Goal: Check status: Check status

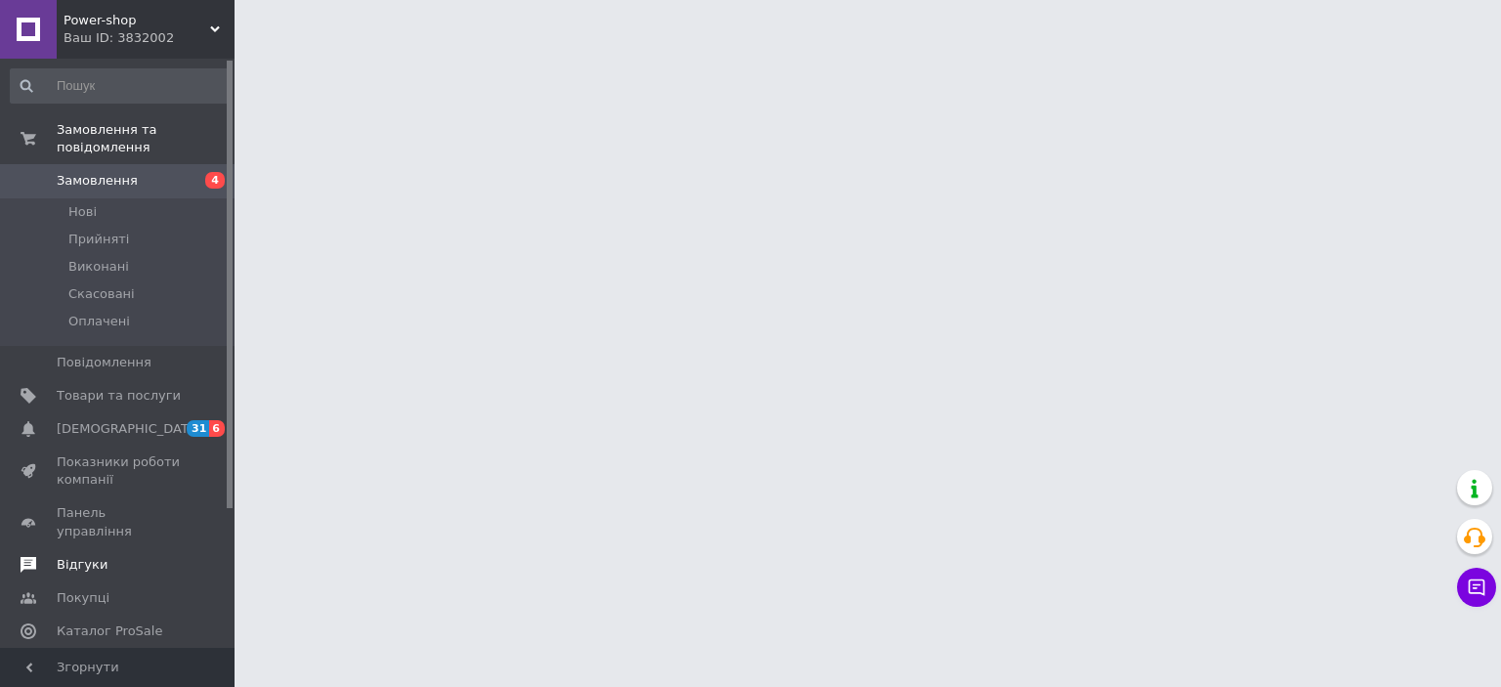
click at [76, 548] on link "Відгуки" at bounding box center [120, 564] width 240 height 33
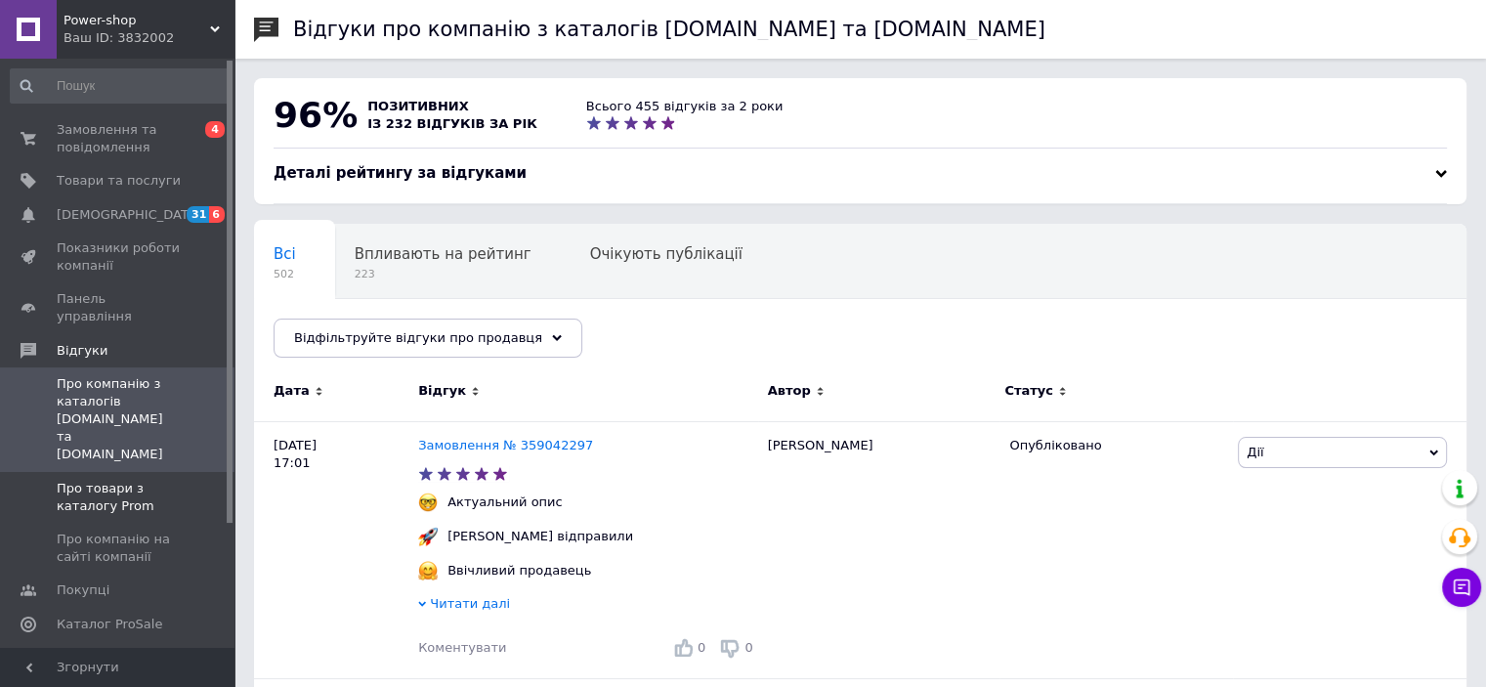
click at [125, 480] on span "Про товари з каталогу Prom" at bounding box center [119, 497] width 124 height 35
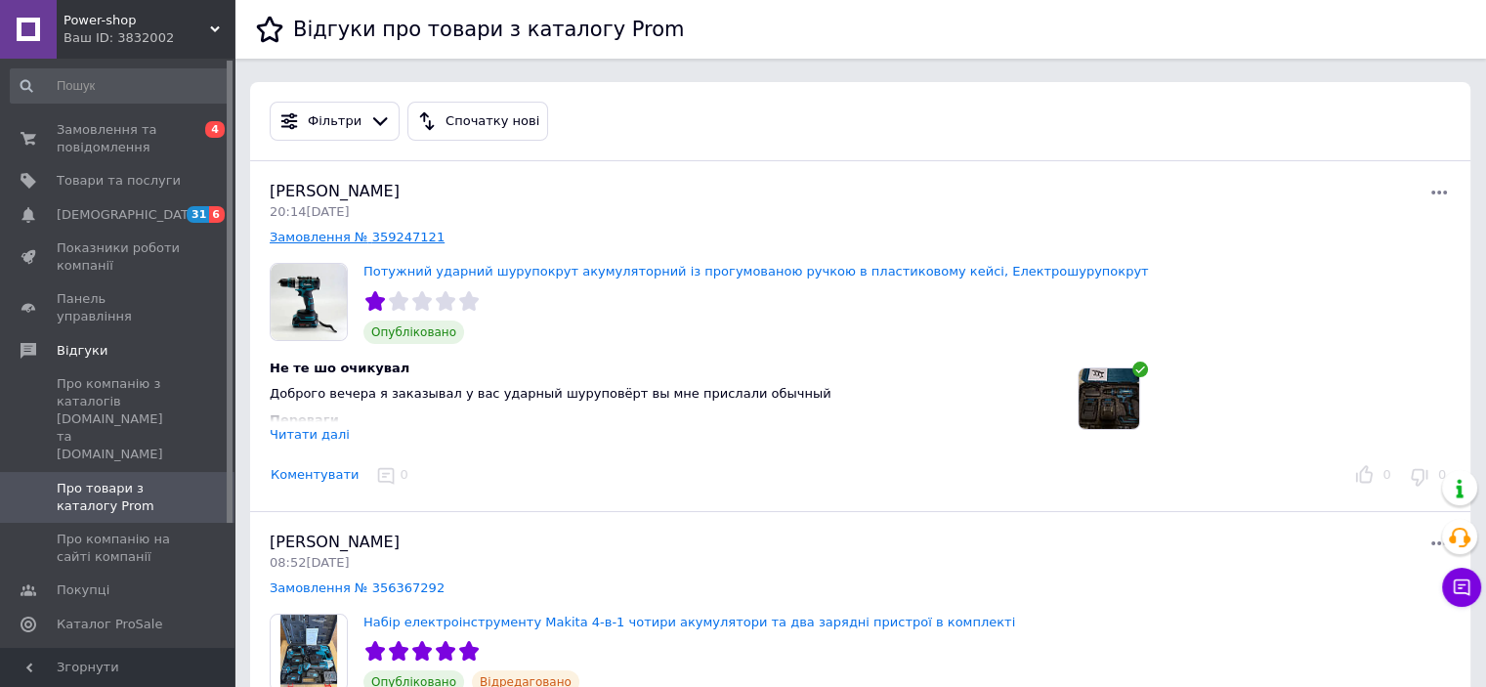
click at [405, 230] on link "Замовлення № 359247121" at bounding box center [357, 237] width 175 height 15
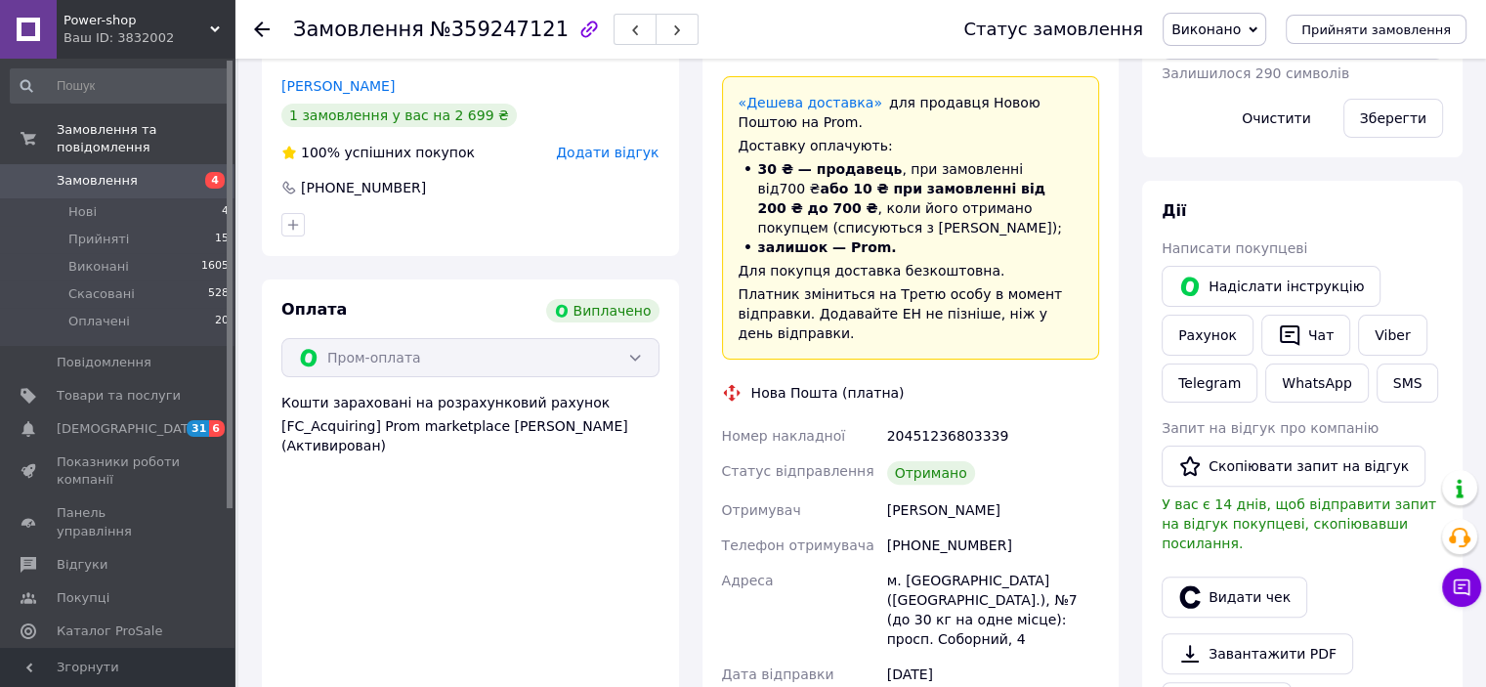
scroll to position [488, 0]
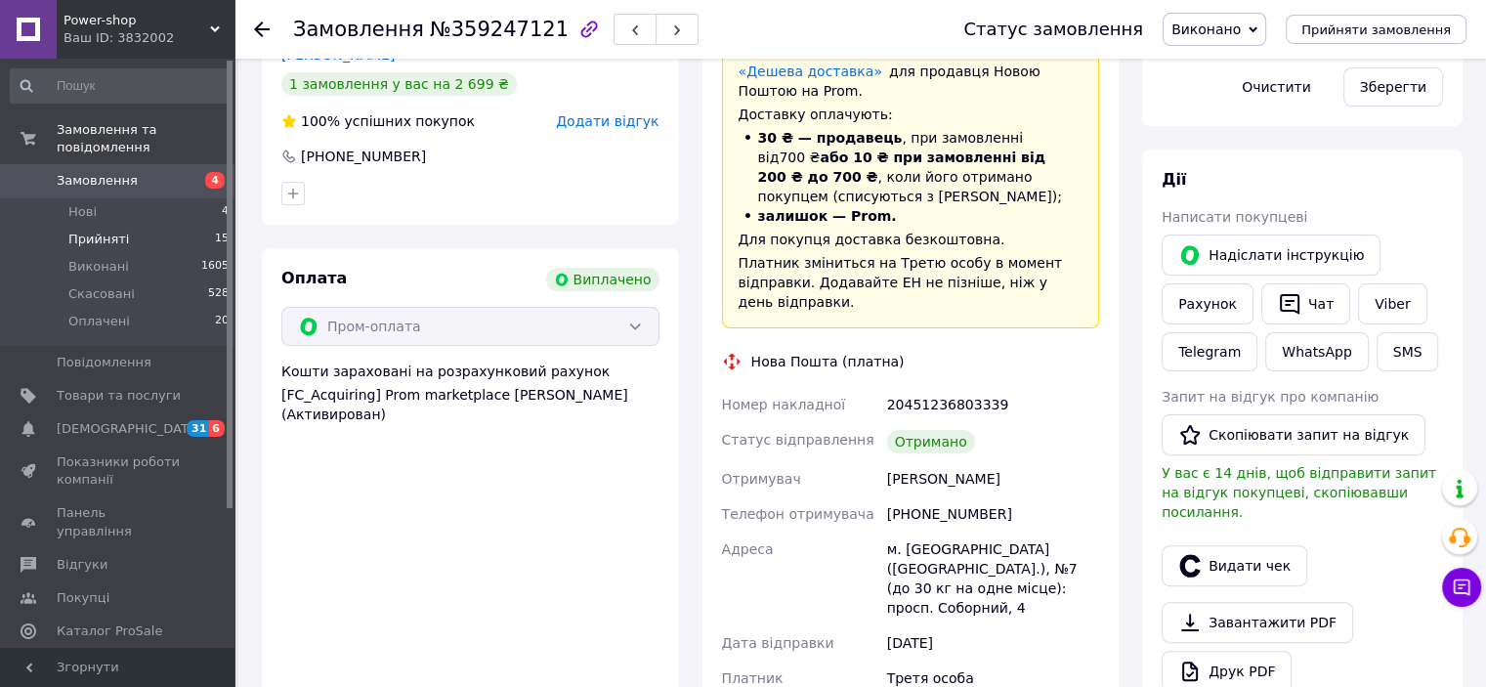
click at [133, 230] on li "Прийняті 15" at bounding box center [120, 239] width 240 height 27
